Goal: Information Seeking & Learning: Learn about a topic

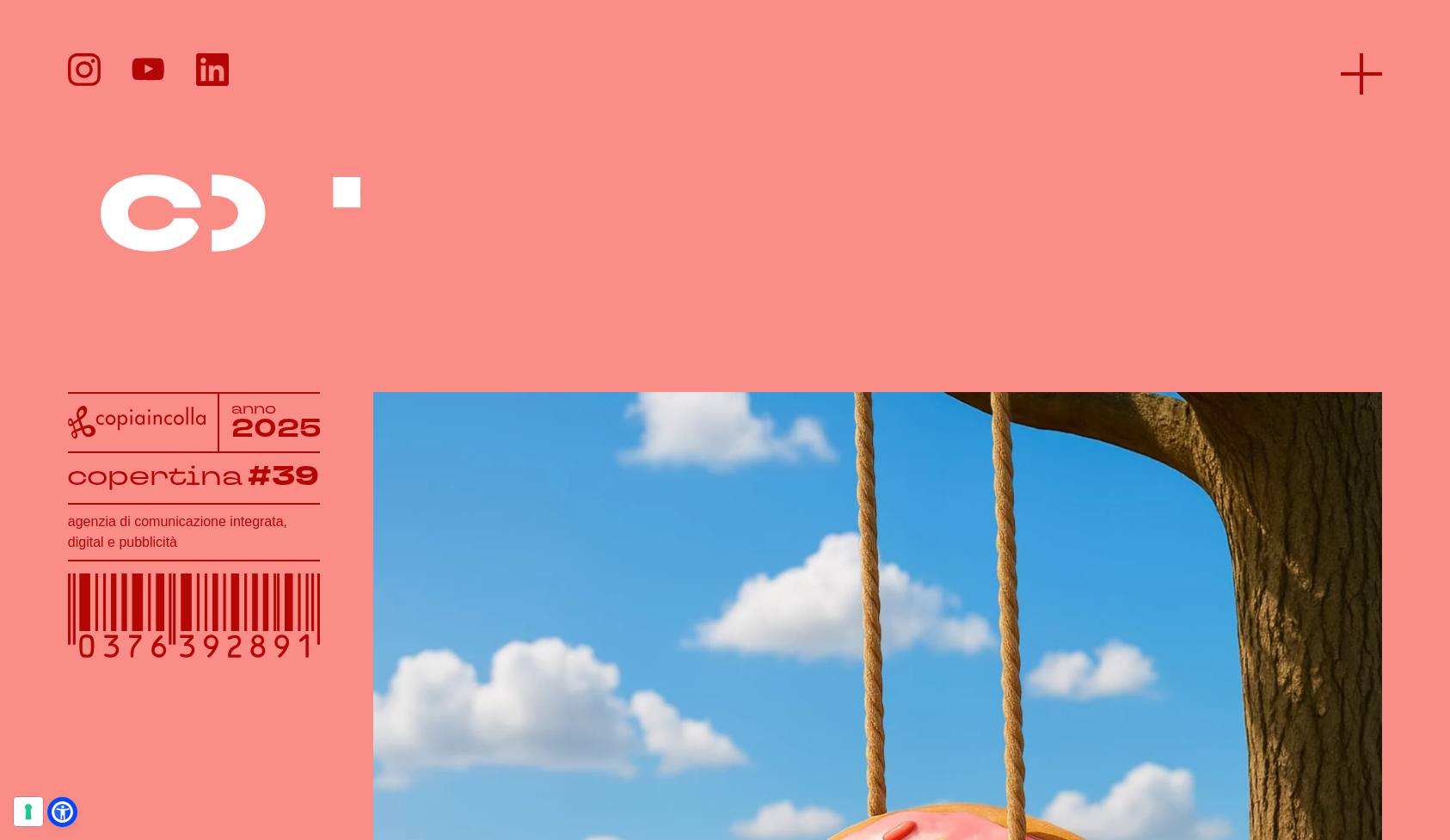
click at [1361, 70] on line at bounding box center [1361, 73] width 0 height 42
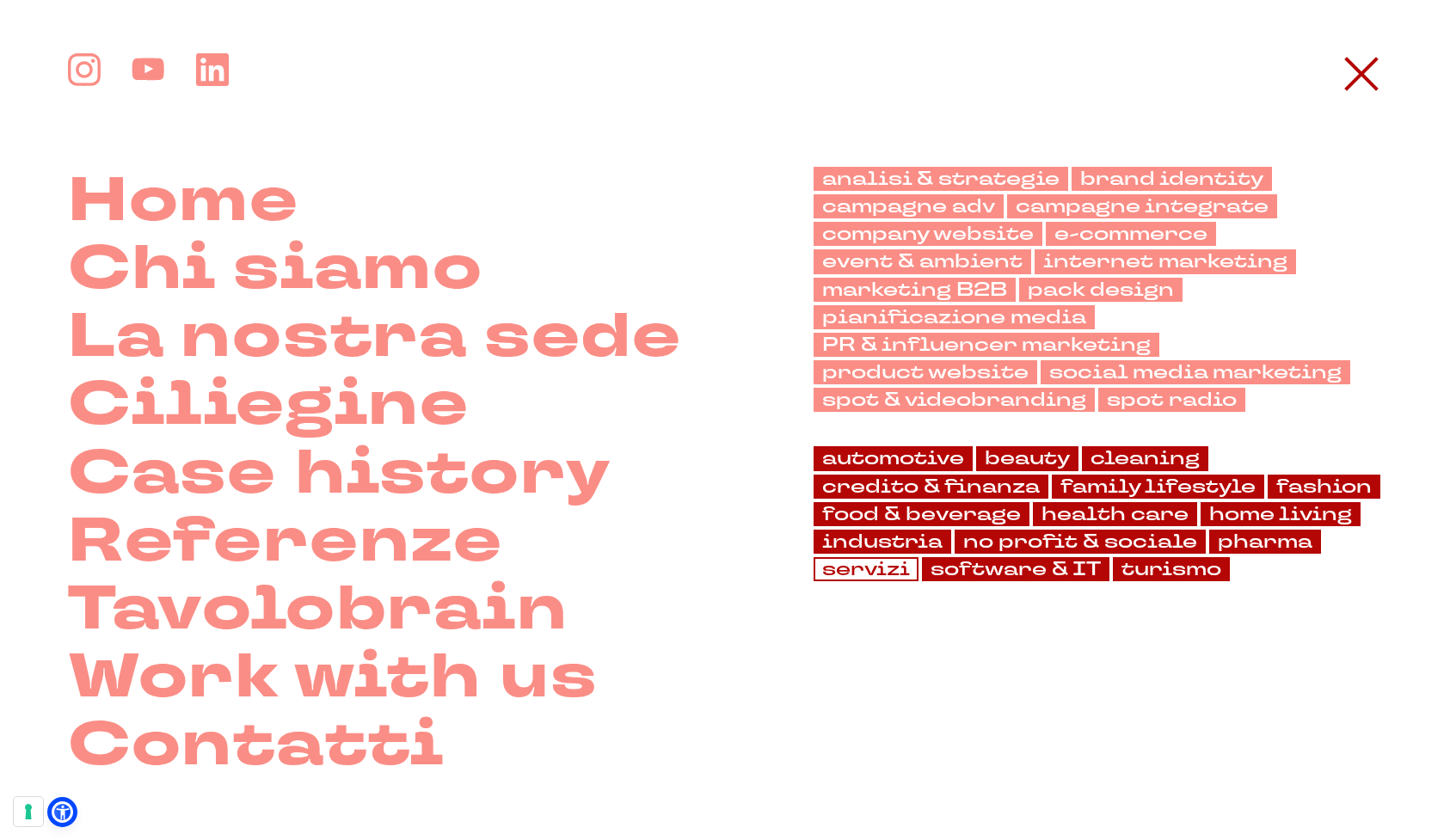
click at [855, 566] on link "servizi" at bounding box center [866, 569] width 105 height 24
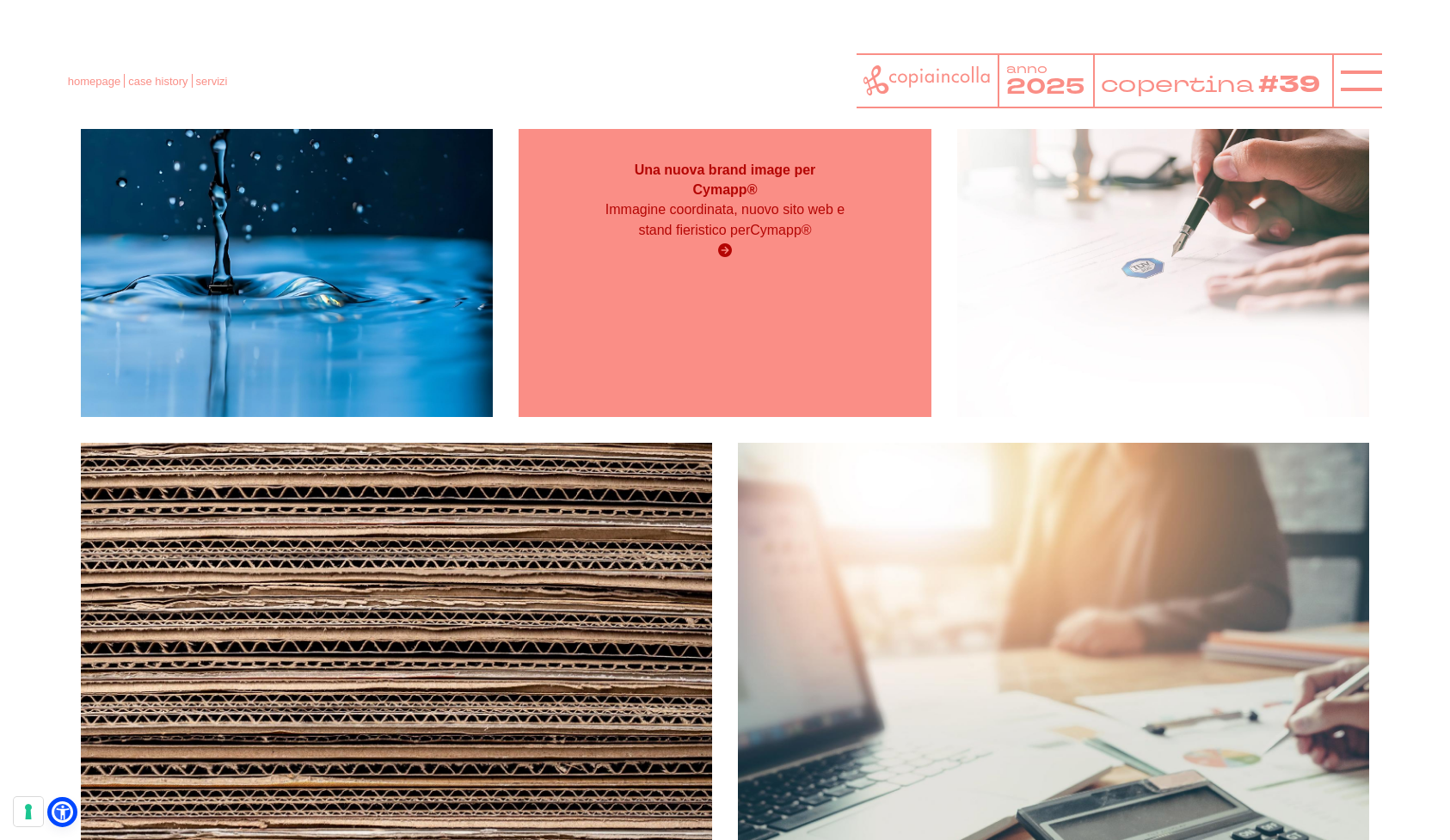
scroll to position [429, 0]
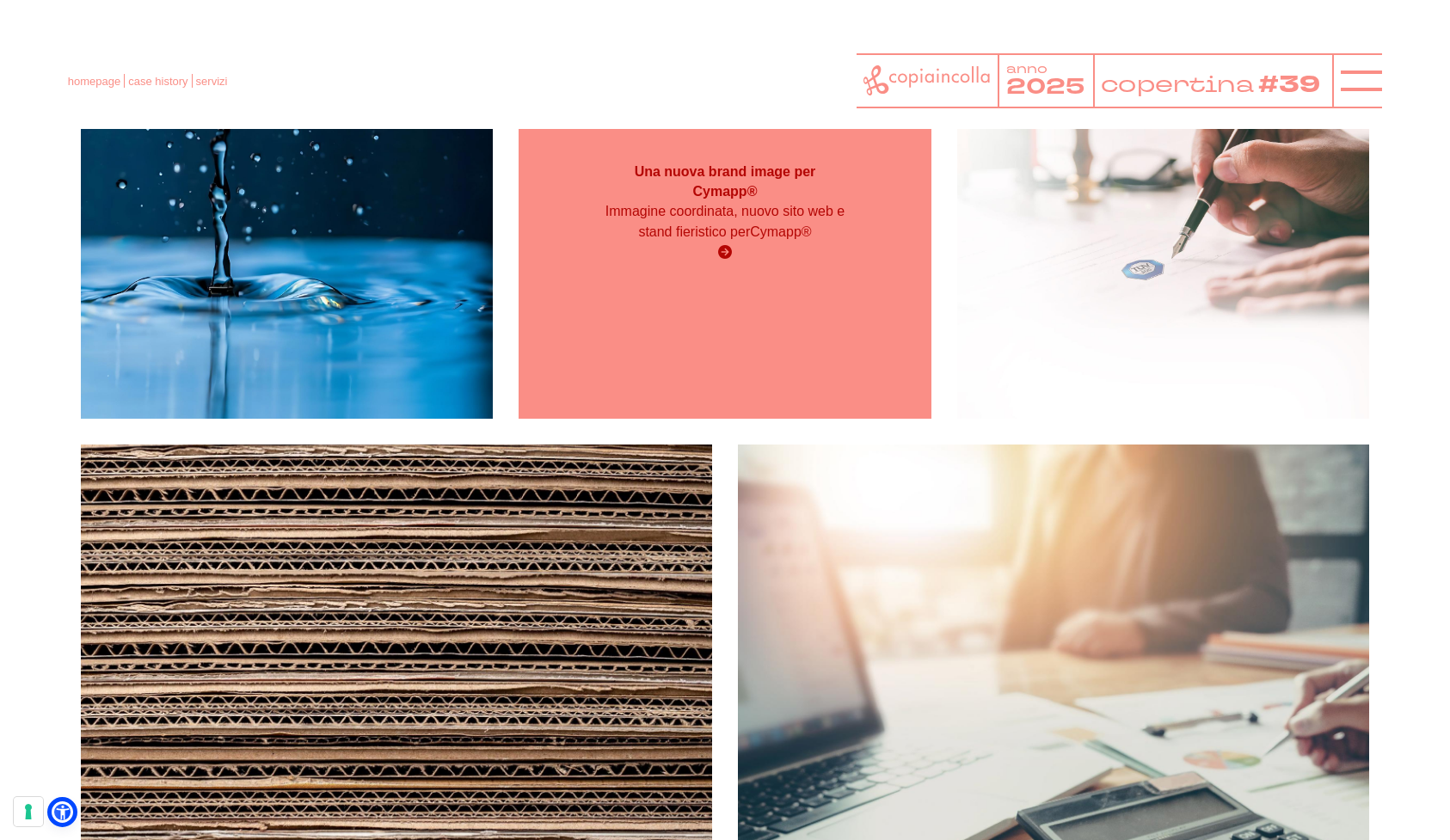
click at [751, 194] on strong "Una nuova brand image per Cymapp®" at bounding box center [725, 181] width 181 height 34
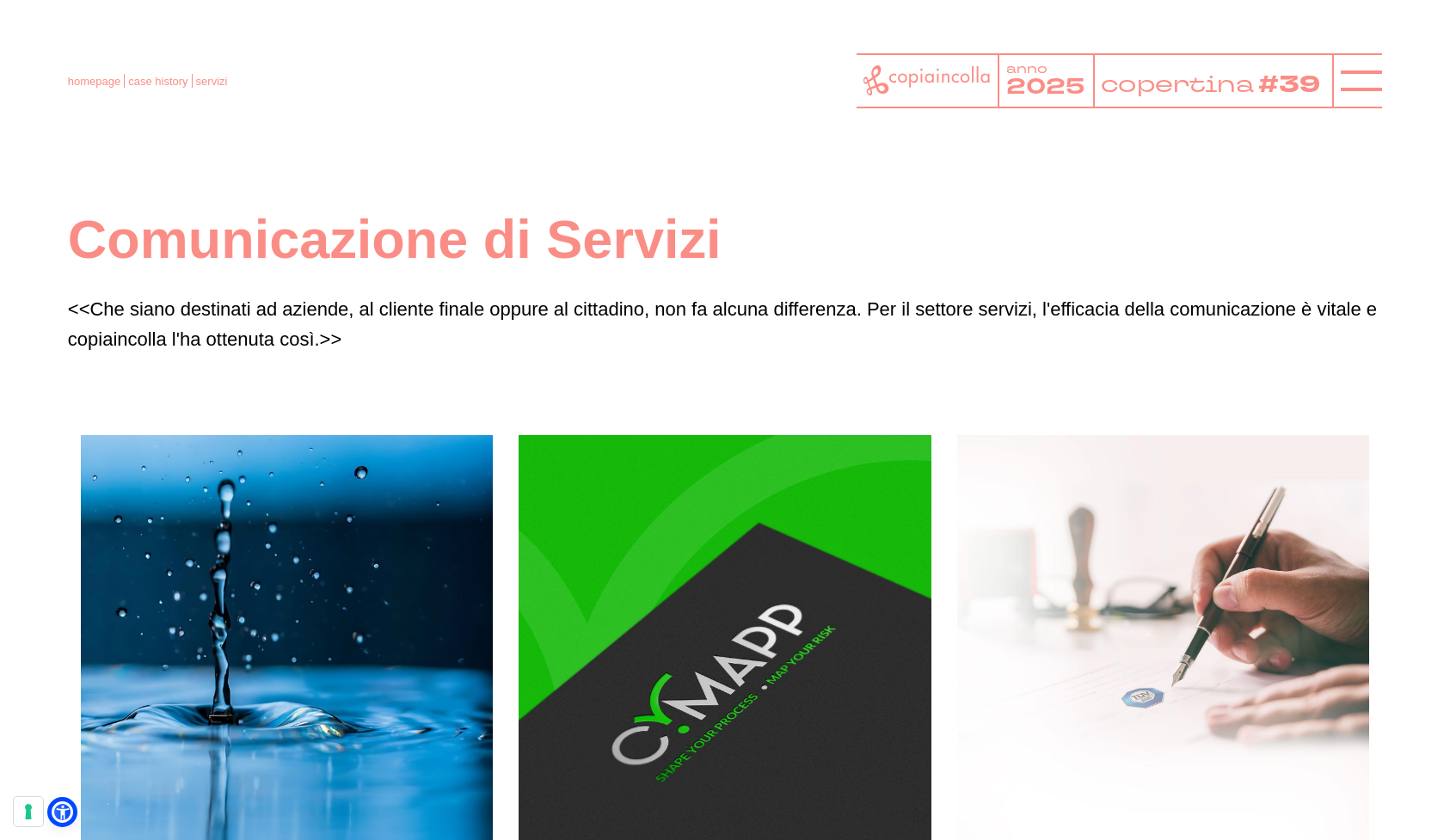
scroll to position [0, 0]
click at [1350, 82] on icon at bounding box center [1361, 81] width 42 height 42
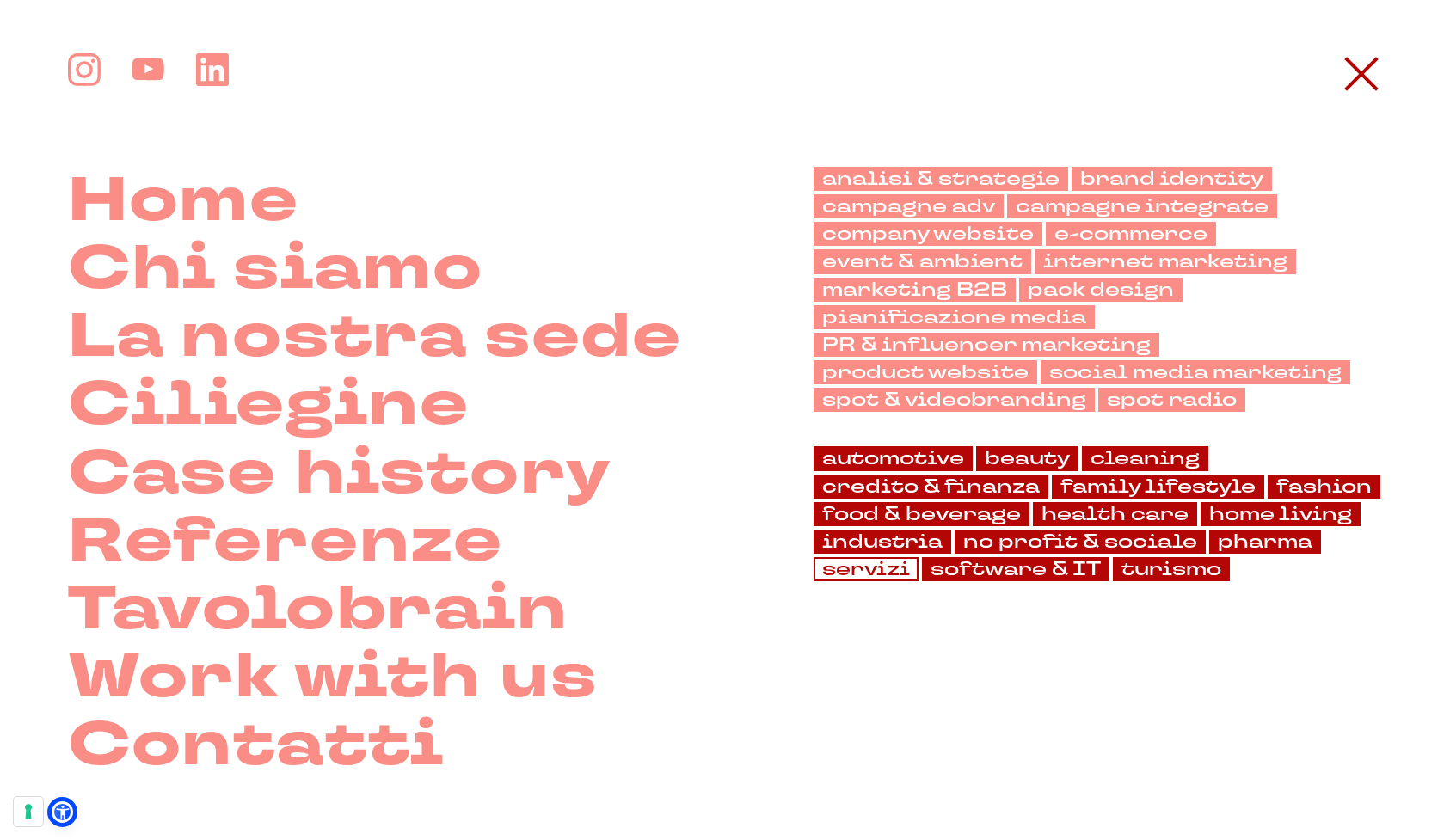
click at [850, 565] on link "servizi" at bounding box center [866, 569] width 105 height 24
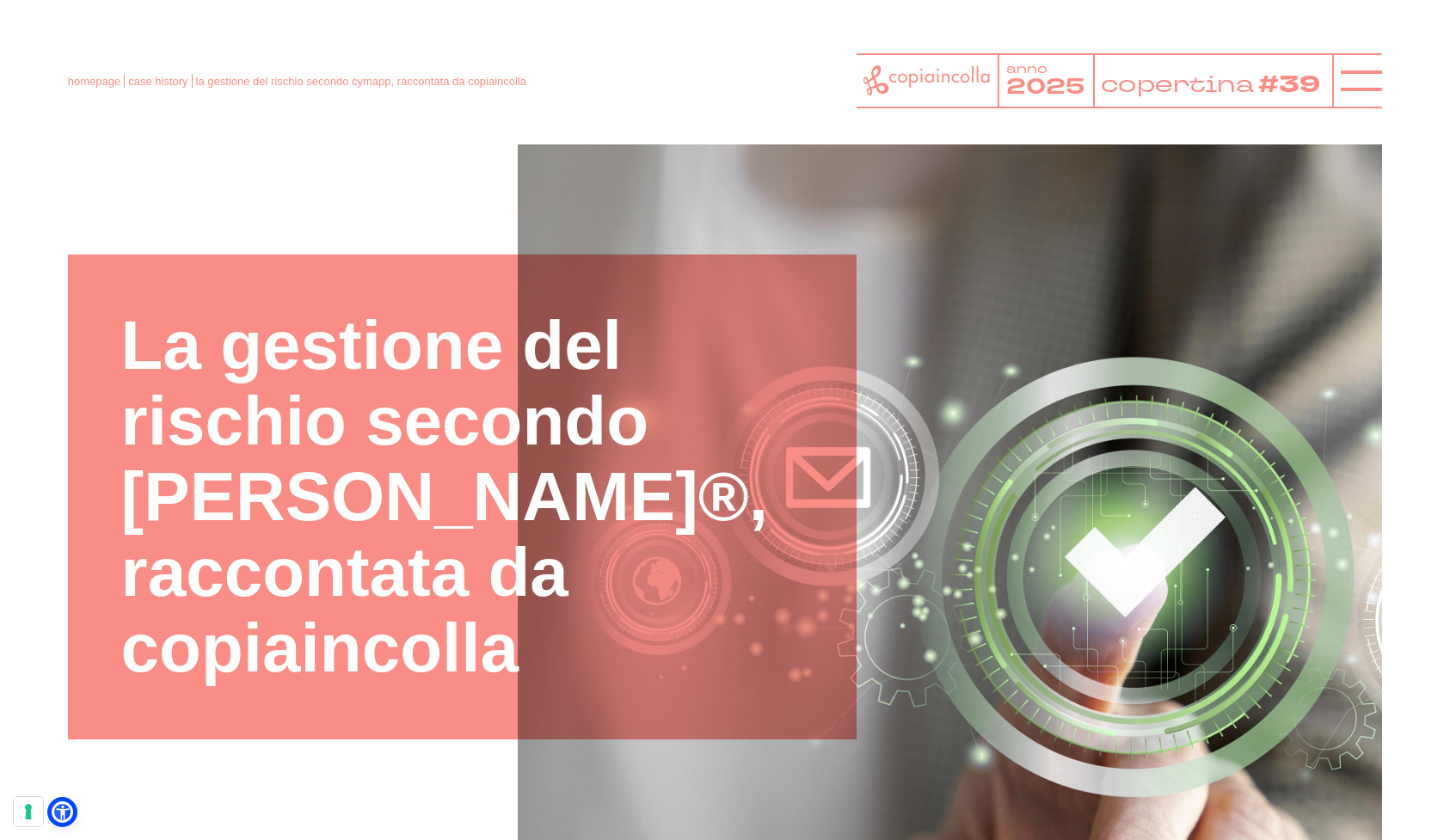
scroll to position [61, 0]
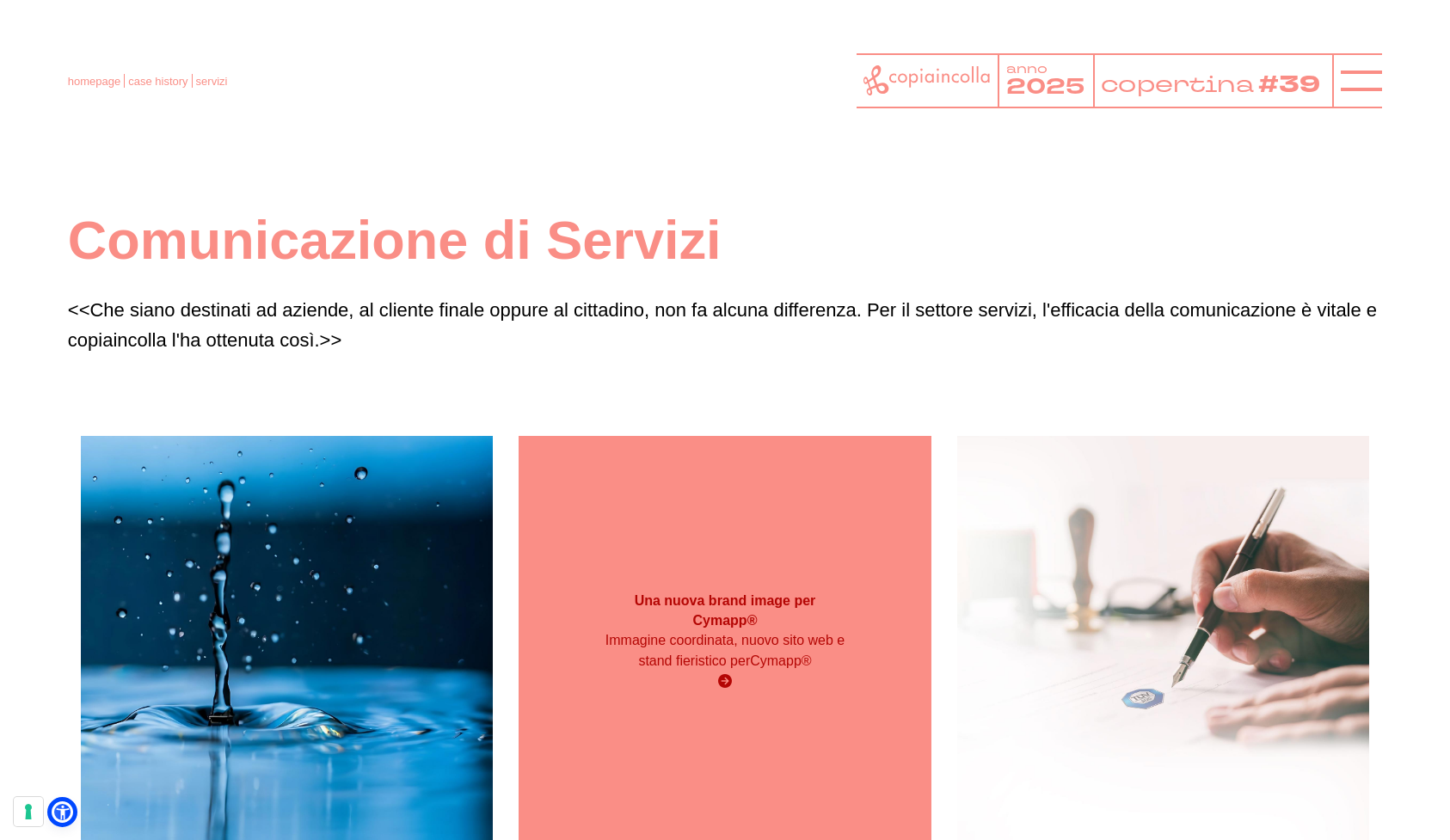
click at [775, 677] on div "Immagine coordinata, nuovo sito web e stand fieristico per Cymapp®" at bounding box center [725, 661] width 248 height 62
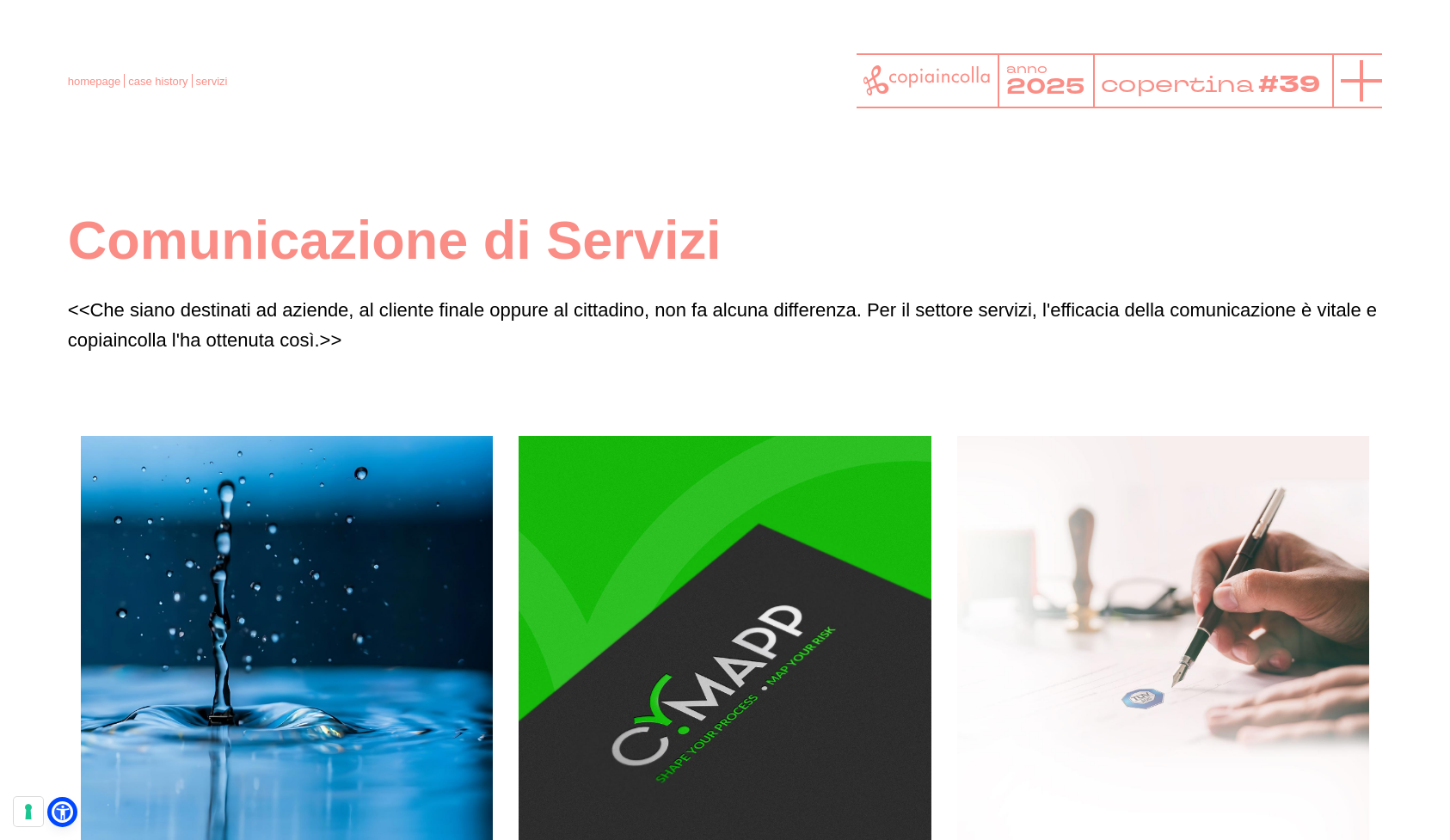
click at [1367, 83] on icon at bounding box center [1361, 81] width 42 height 42
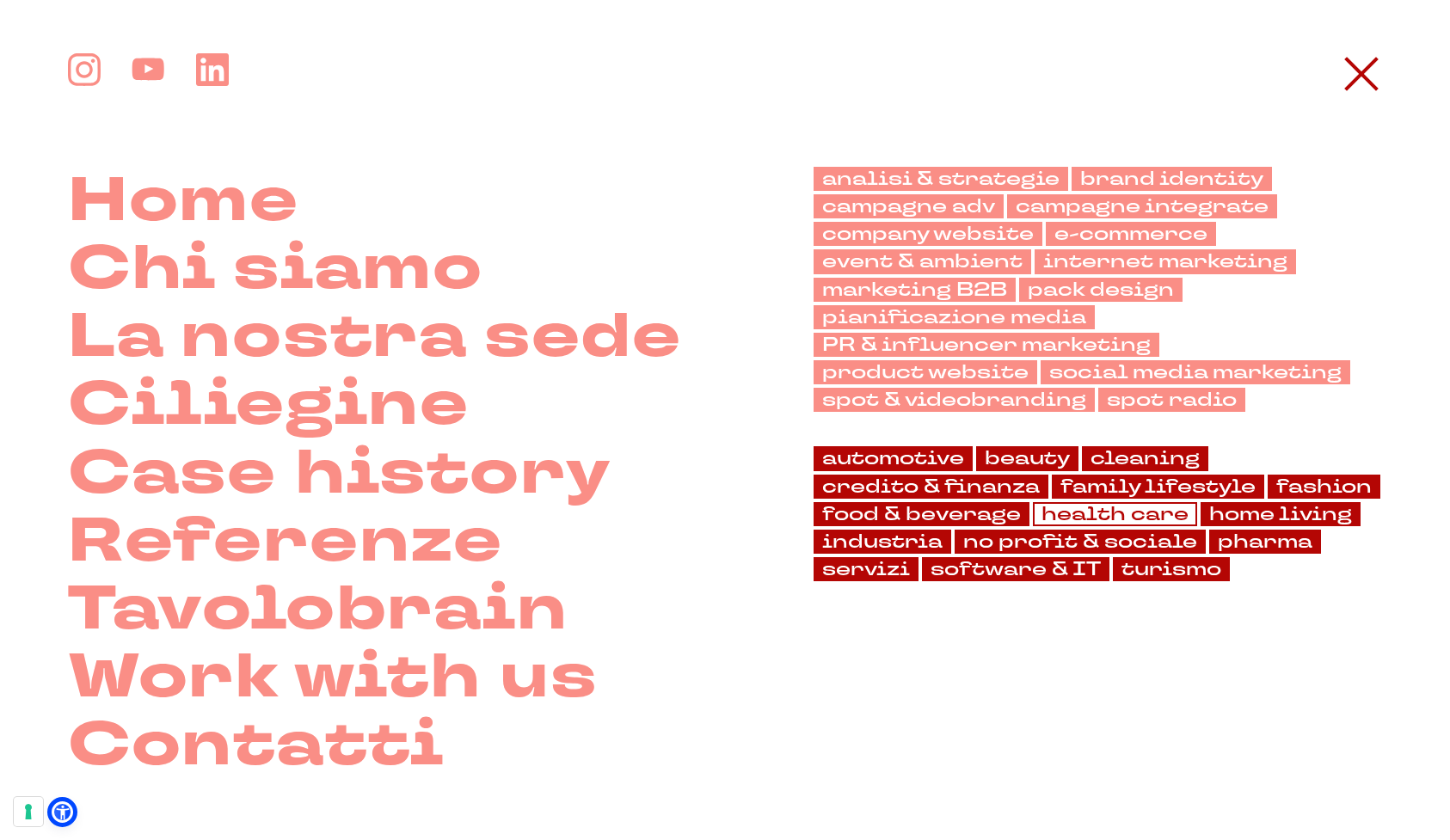
click at [1136, 508] on link "health care" at bounding box center [1115, 513] width 165 height 24
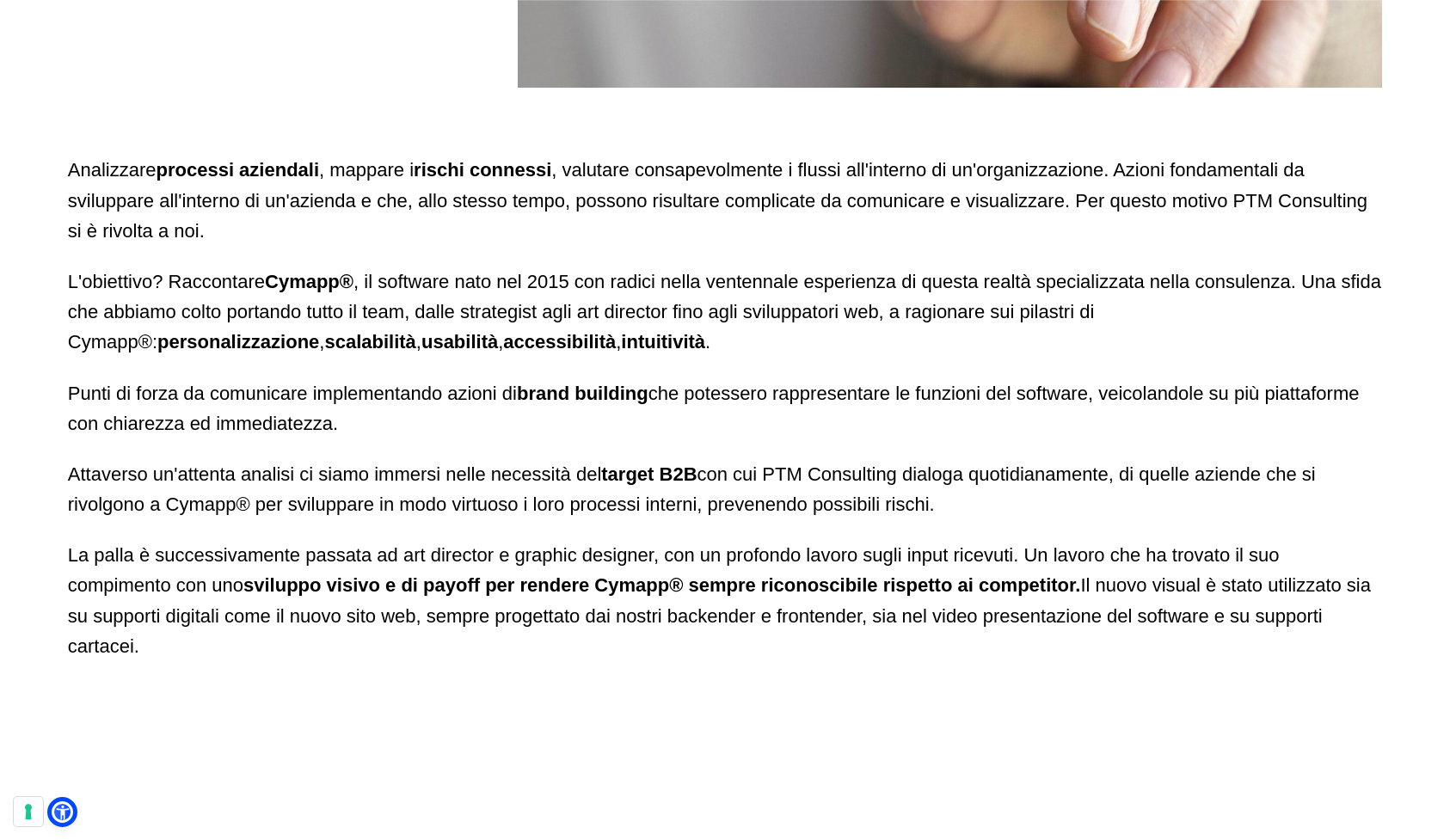
scroll to position [985, 0]
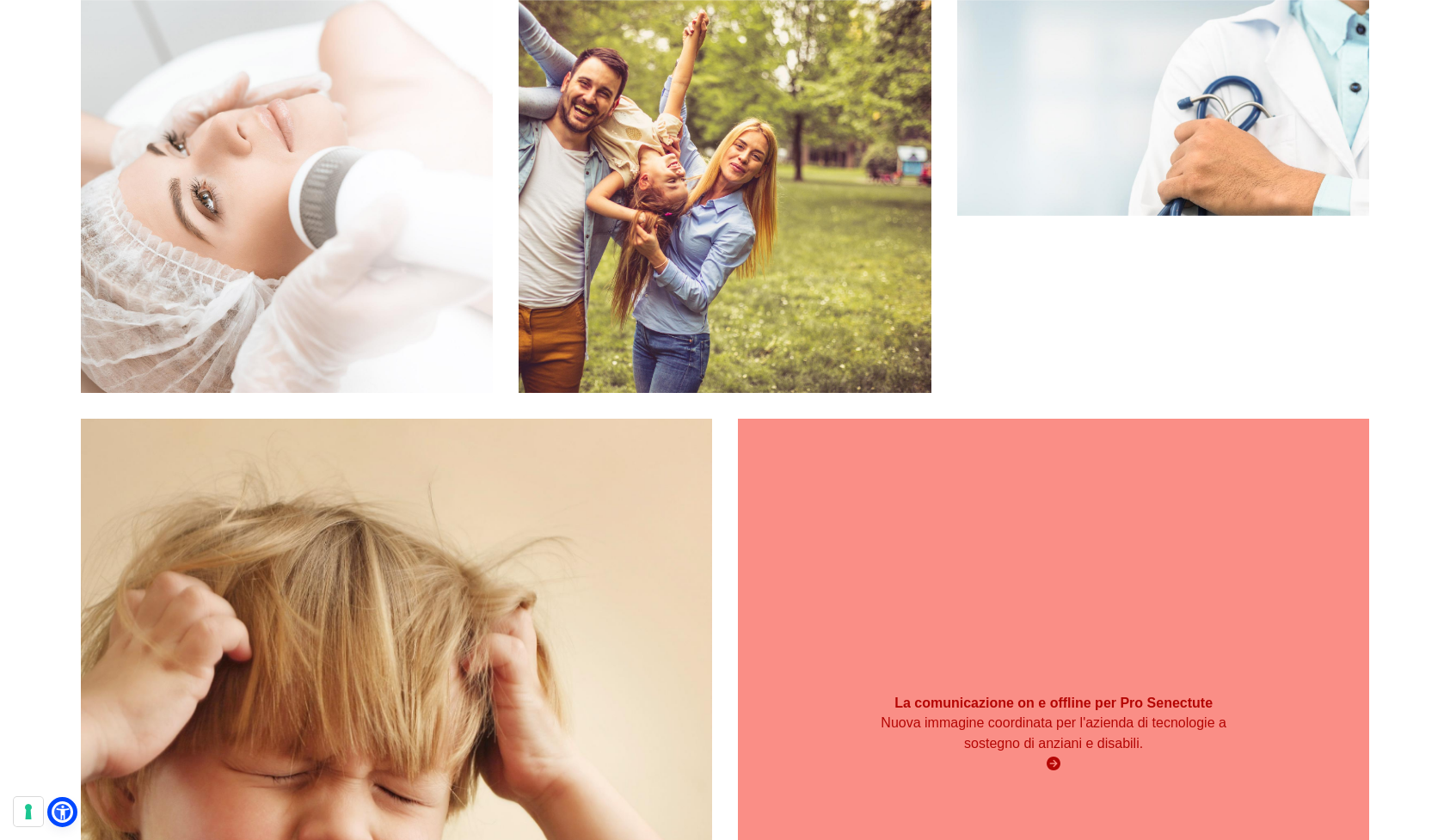
scroll to position [2674, 0]
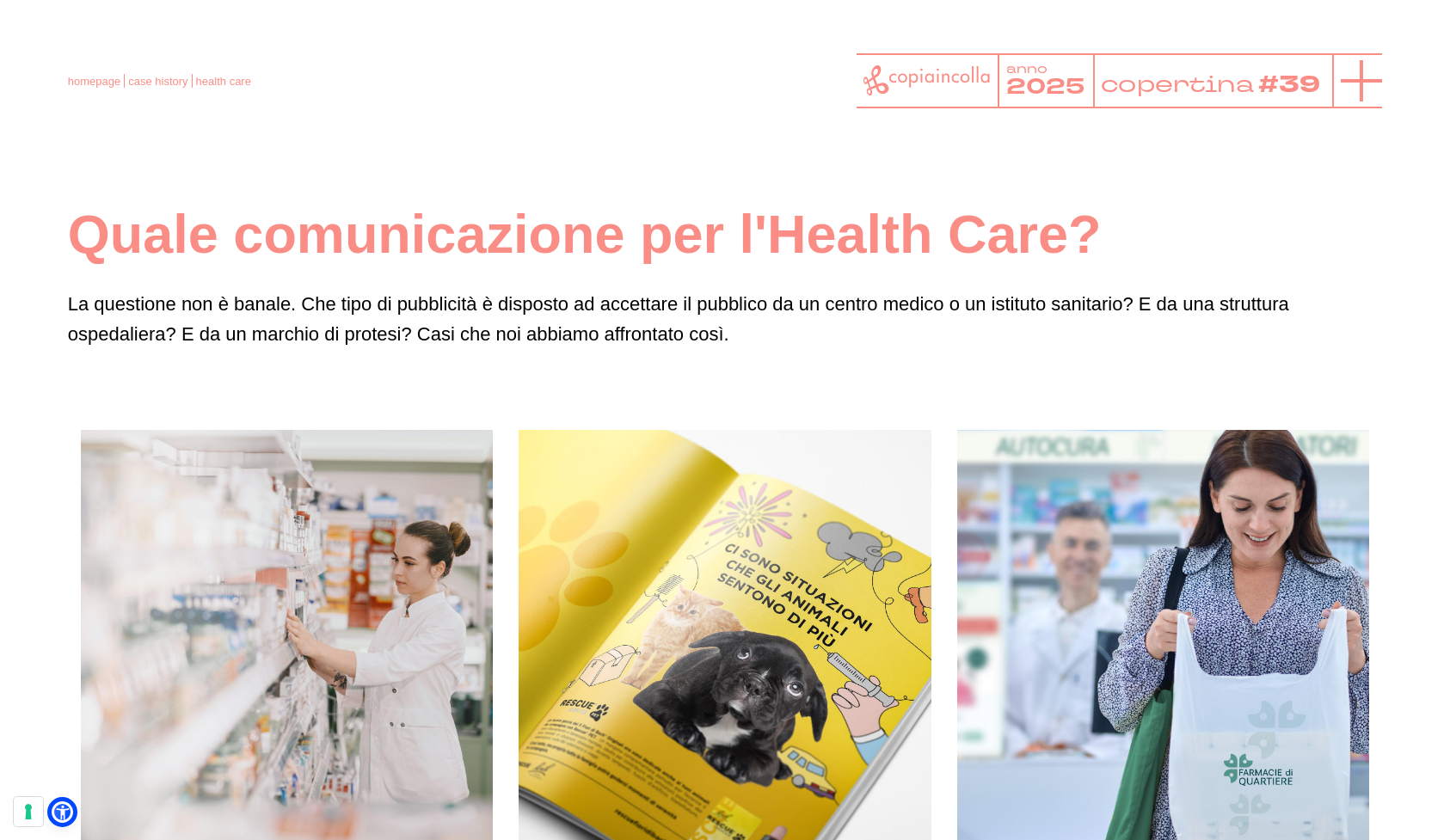
click at [1361, 81] on line at bounding box center [1361, 81] width 42 height 0
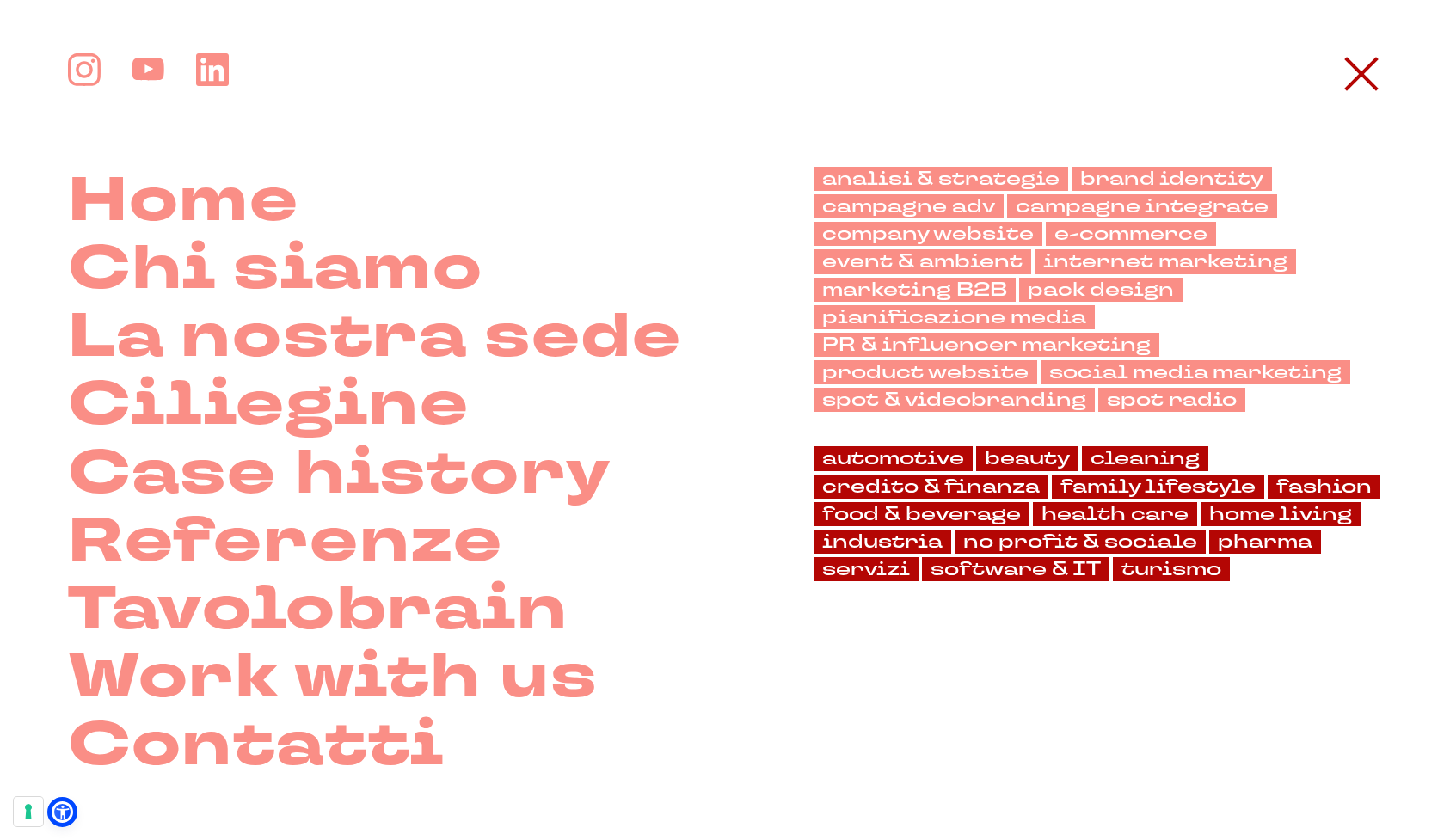
scroll to position [0, 0]
click at [883, 536] on link "industria" at bounding box center [882, 542] width 137 height 24
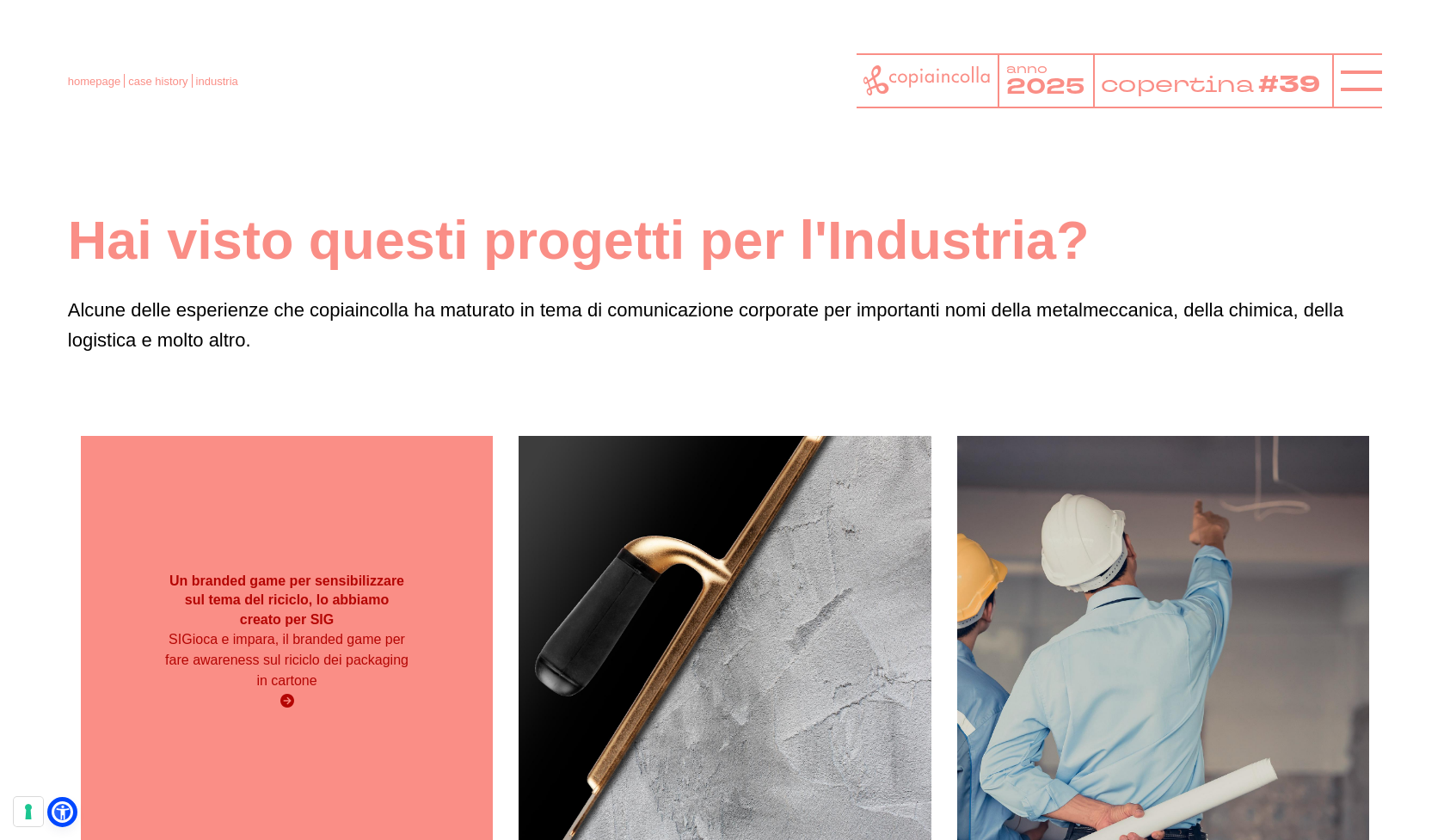
click at [308, 486] on div "Un branded game per sensibilizzare sul tema del riciclo, lo abbiamo creato per …" at bounding box center [286, 642] width 412 height 412
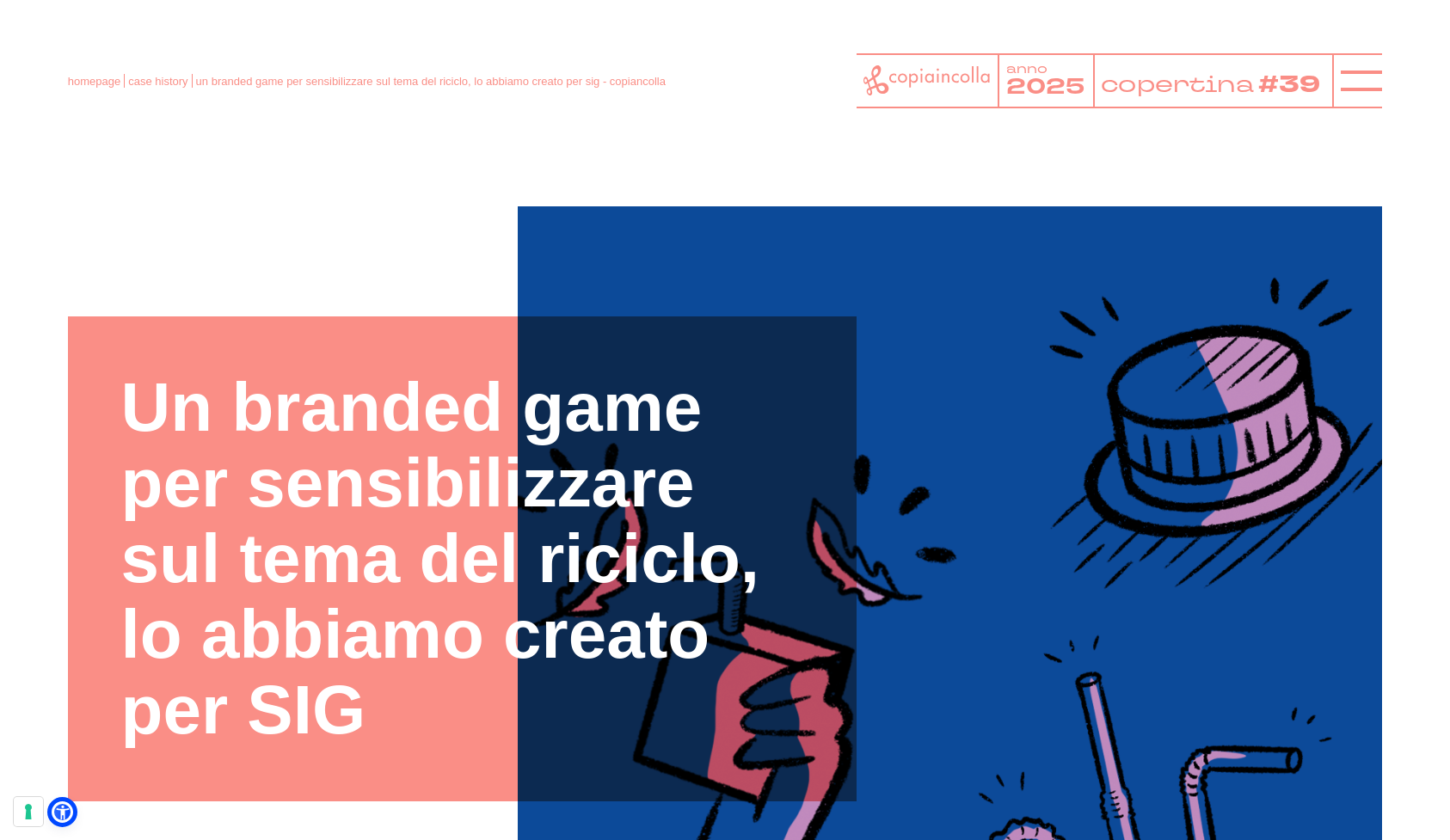
click at [944, 78] on icon at bounding box center [928, 81] width 127 height 30
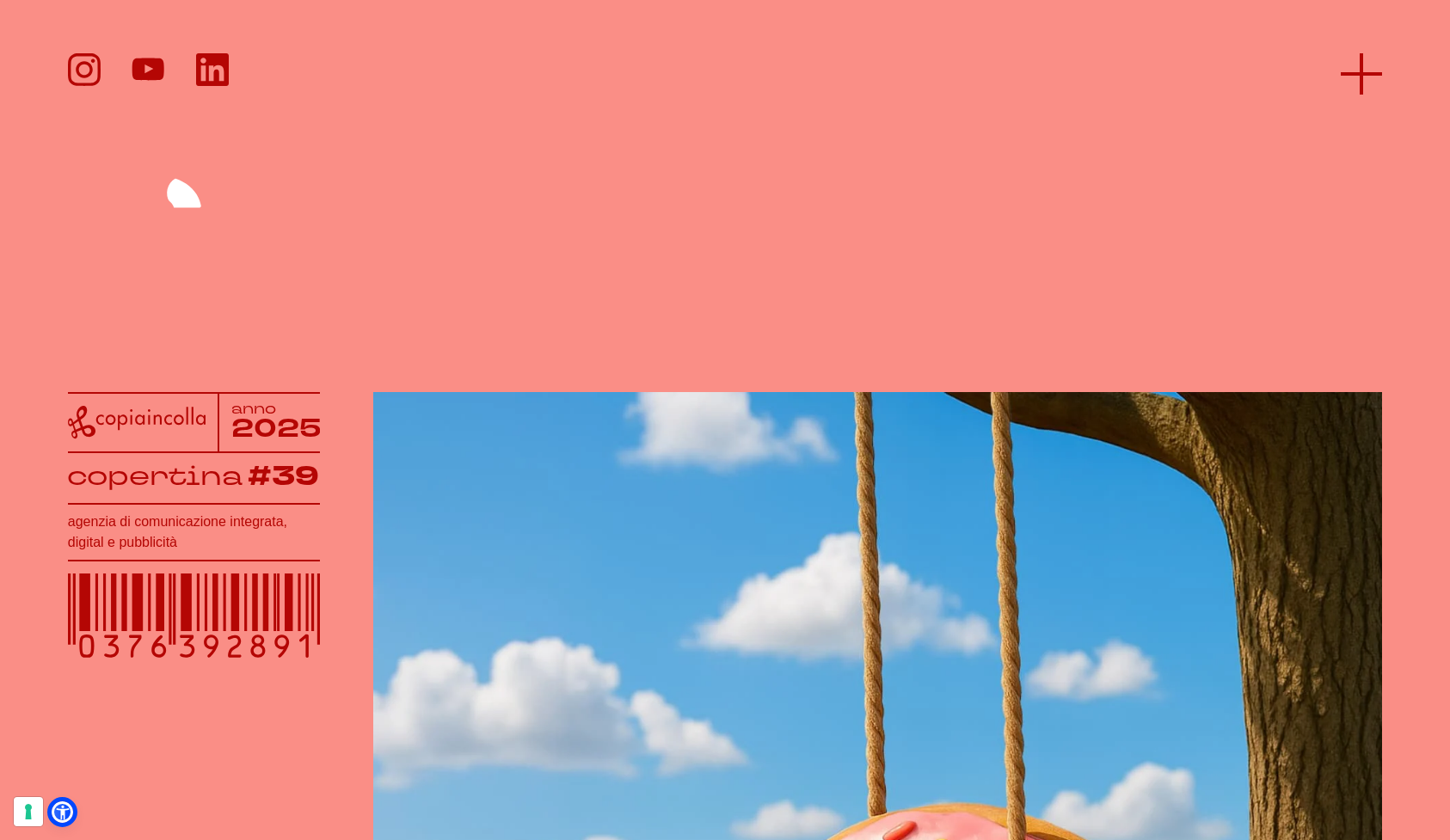
click at [1349, 67] on icon at bounding box center [1361, 73] width 42 height 42
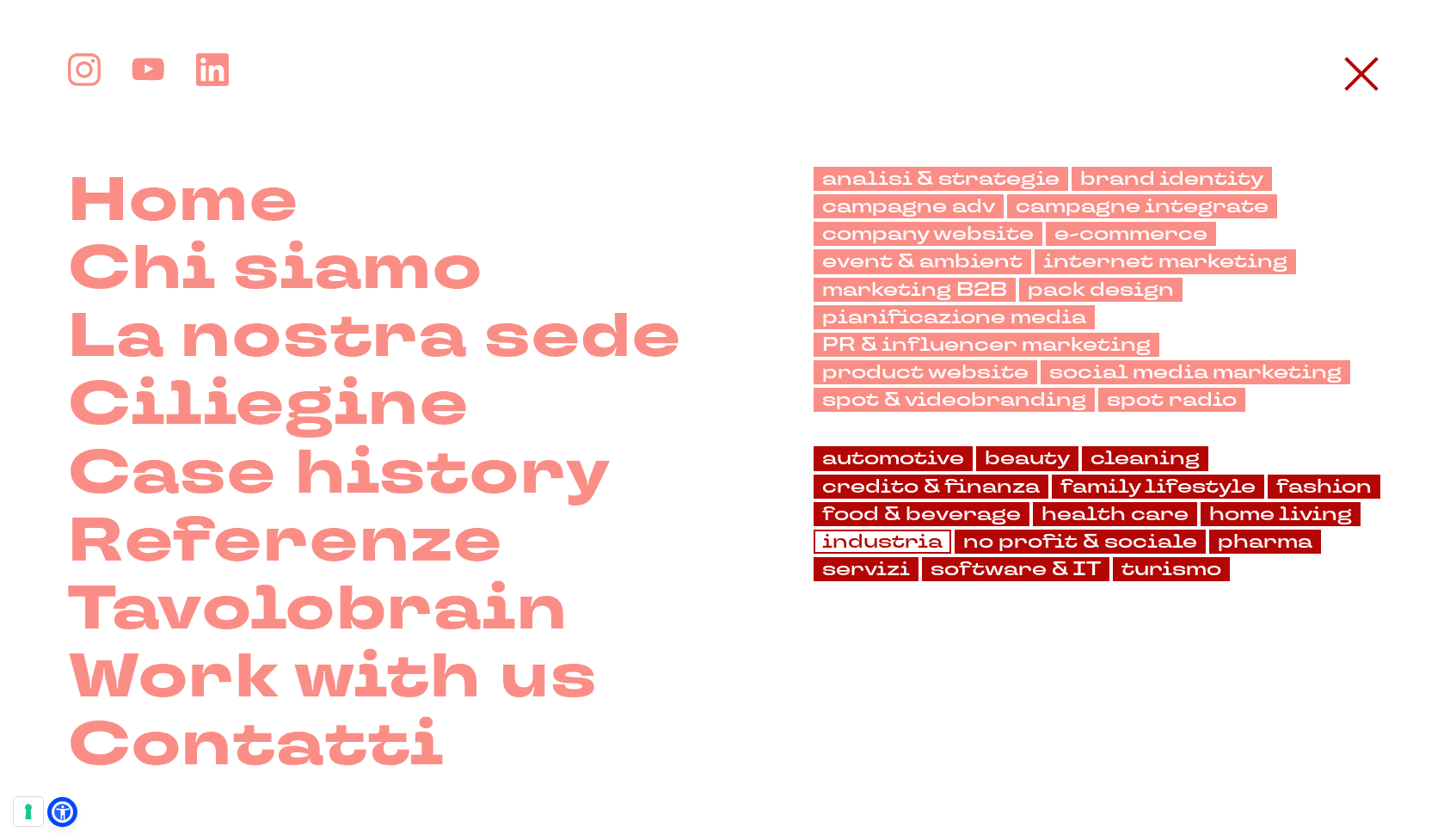
click at [905, 540] on link "industria" at bounding box center [882, 542] width 137 height 24
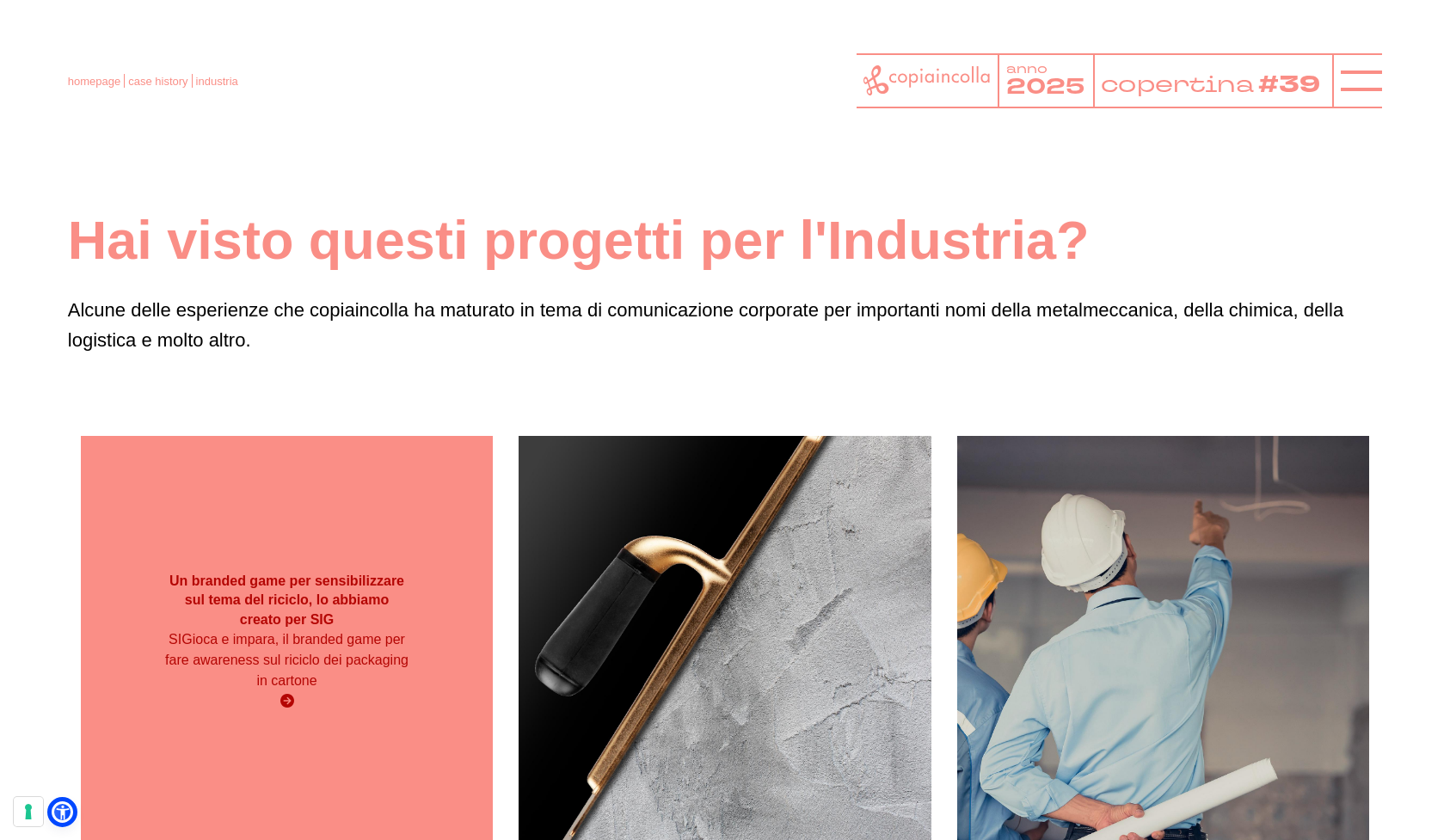
click at [248, 657] on p "SIGioca e impara, il branded game per fare awareness sul riciclo dei packaging …" at bounding box center [288, 660] width 248 height 62
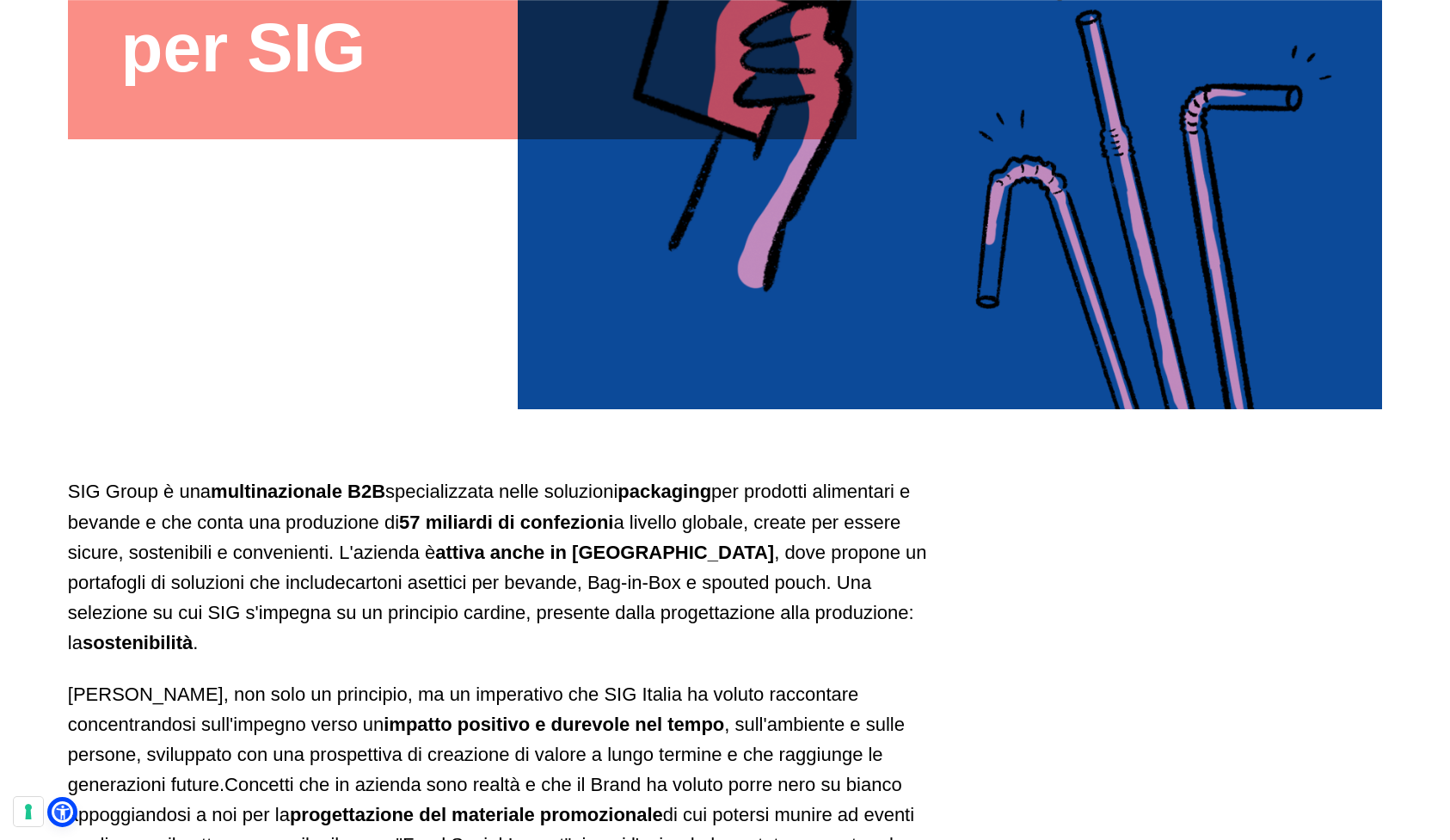
scroll to position [663, 0]
